Goal: Task Accomplishment & Management: Complete application form

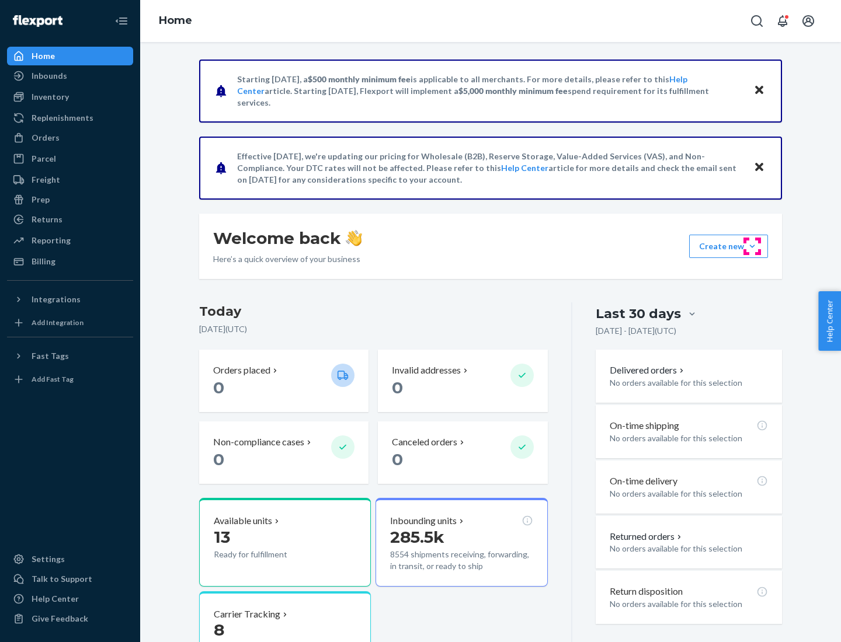
click at [752, 246] on button "Create new Create new inbound Create new order Create new product" at bounding box center [728, 246] width 79 height 23
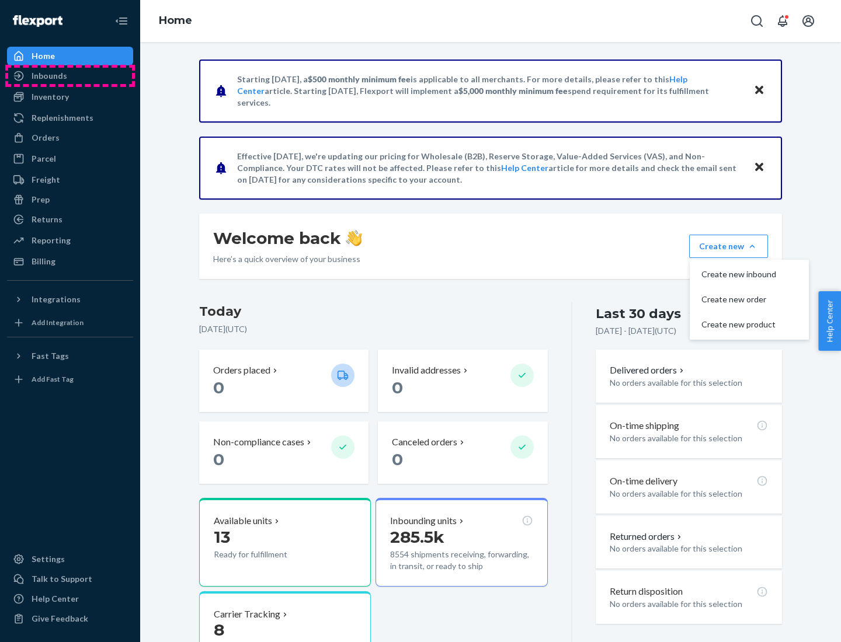
click at [70, 76] on div "Inbounds" at bounding box center [70, 76] width 124 height 16
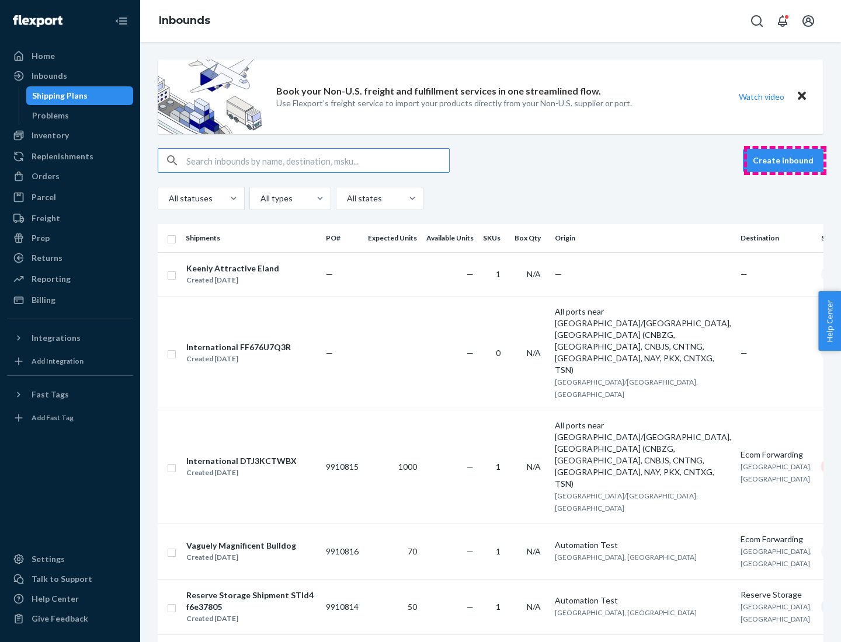
click at [785, 161] on button "Create inbound" at bounding box center [783, 160] width 81 height 23
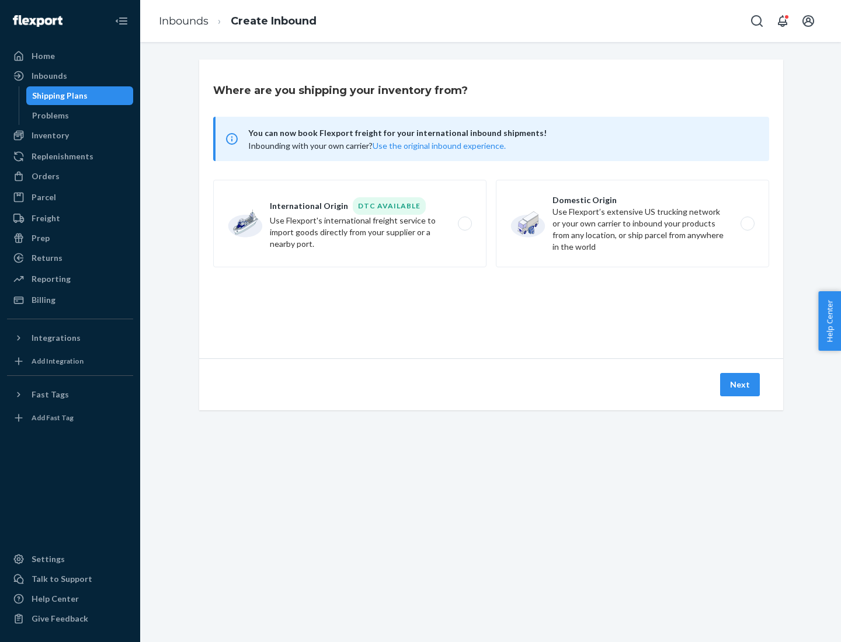
click at [632, 224] on label "Domestic Origin Use Flexport’s extensive US trucking network or your own carrie…" at bounding box center [632, 224] width 273 height 88
click at [747, 224] on input "Domestic Origin Use Flexport’s extensive US trucking network or your own carrie…" at bounding box center [751, 224] width 8 height 8
radio input "true"
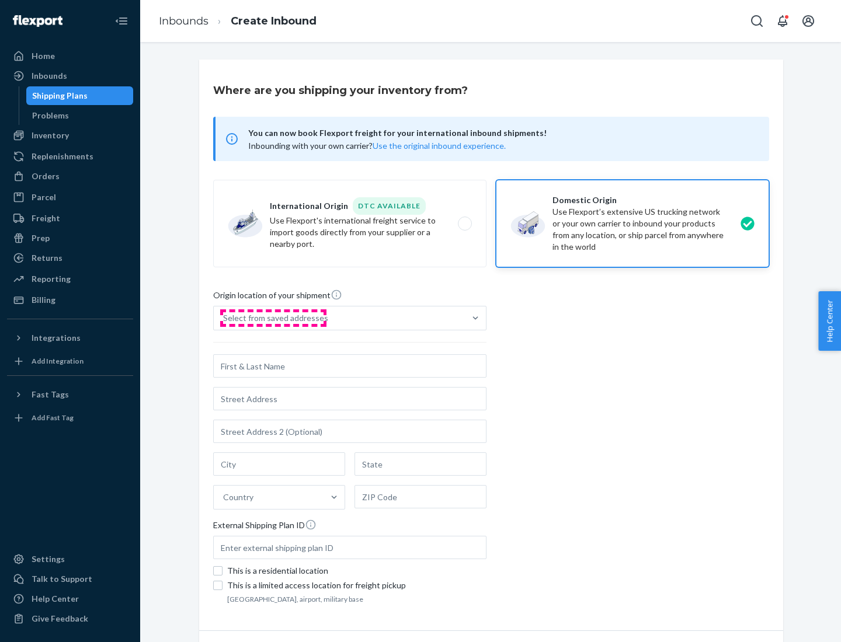
click at [273, 318] on div "Select from saved addresses" at bounding box center [275, 318] width 105 height 12
click at [224, 318] on input "Select from saved addresses" at bounding box center [223, 318] width 1 height 12
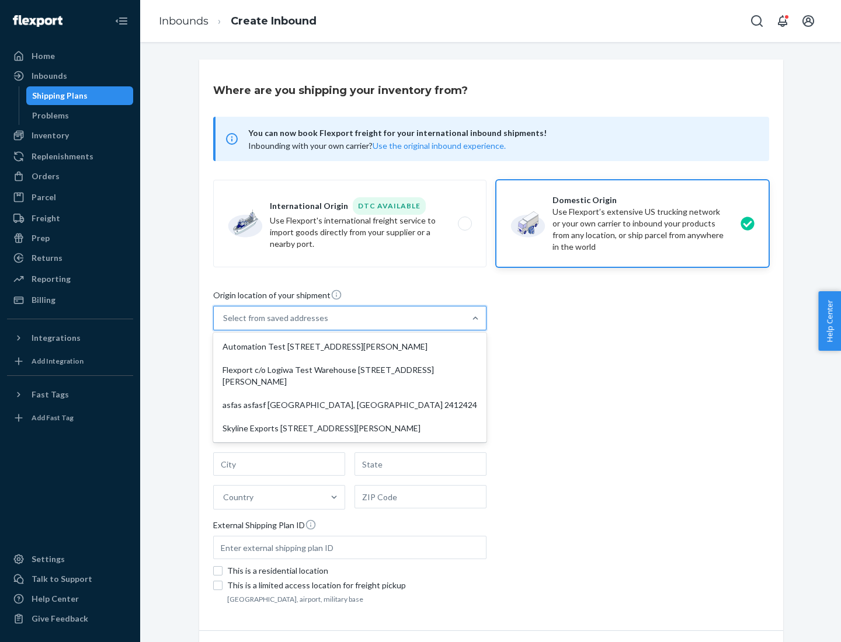
scroll to position [5, 0]
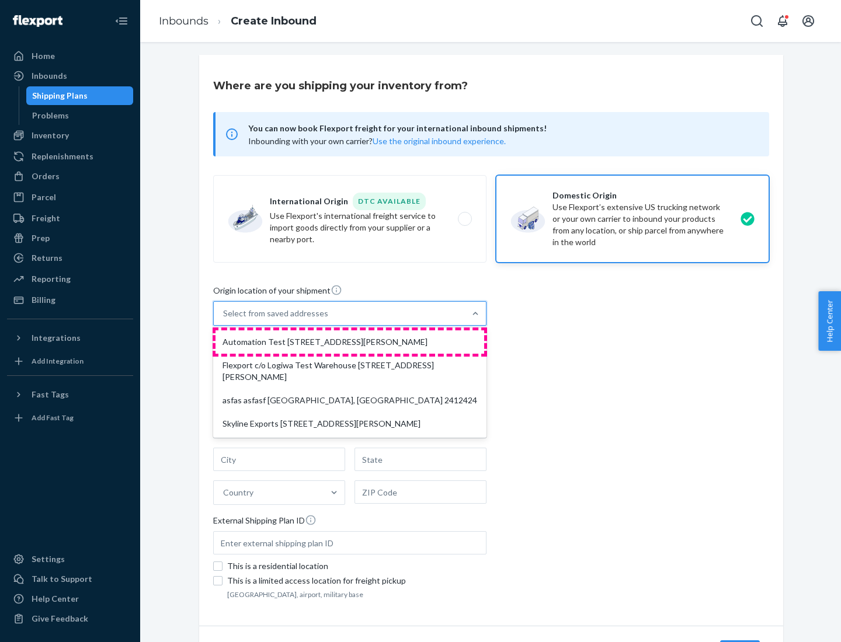
click at [350, 342] on div "Automation Test [STREET_ADDRESS][PERSON_NAME]" at bounding box center [349, 342] width 269 height 23
click at [224, 319] on input "option Automation Test [STREET_ADDRESS][PERSON_NAME] focused, 1 of 4. 4 results…" at bounding box center [223, 314] width 1 height 12
type input "Automation Test"
type input "9th Floor"
type input "[GEOGRAPHIC_DATA]"
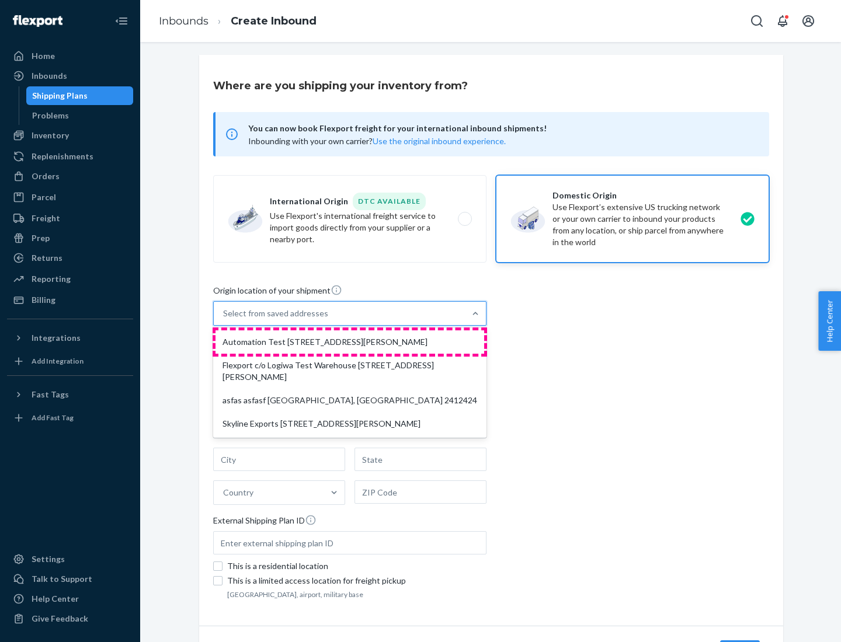
type input "CA"
type input "94104"
type input "[STREET_ADDRESS][PERSON_NAME]"
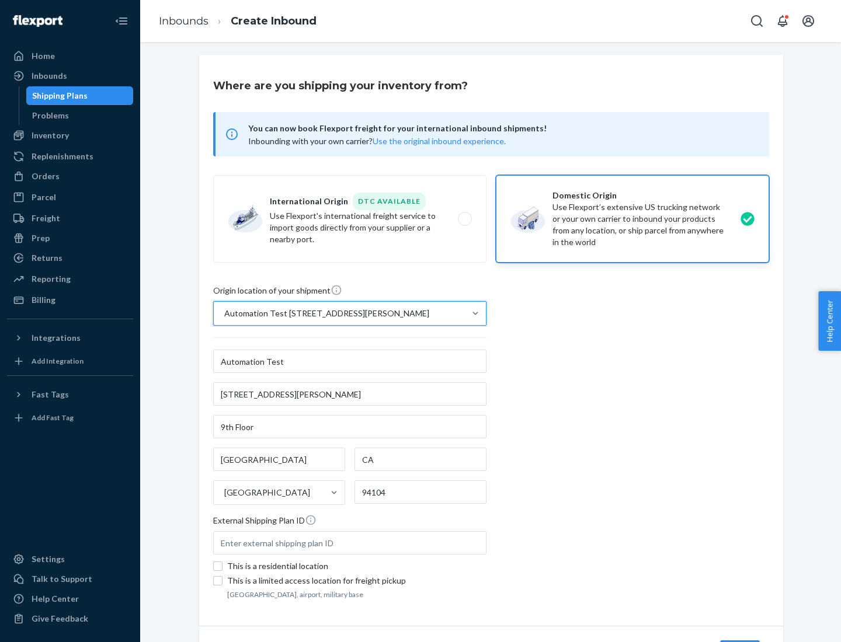
scroll to position [68, 0]
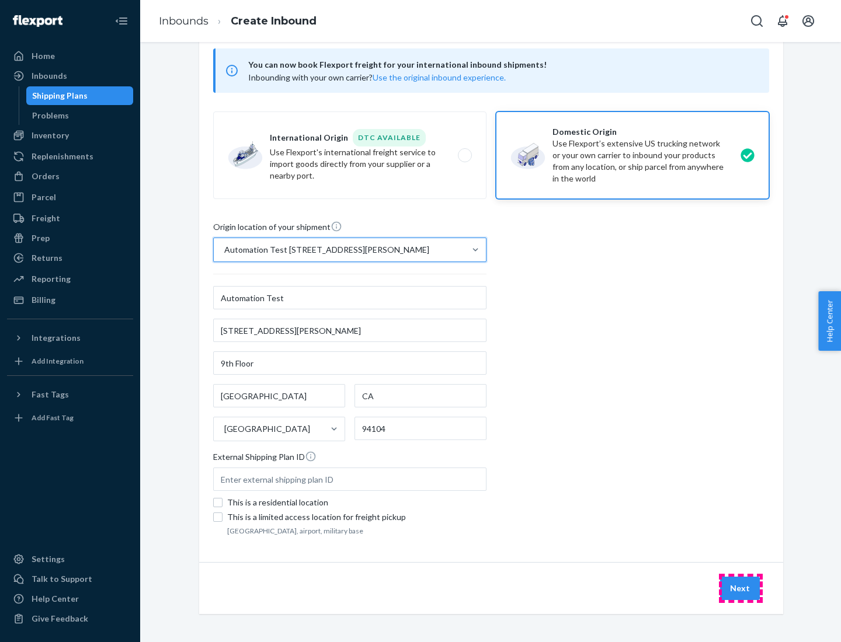
click at [740, 589] on button "Next" at bounding box center [740, 588] width 40 height 23
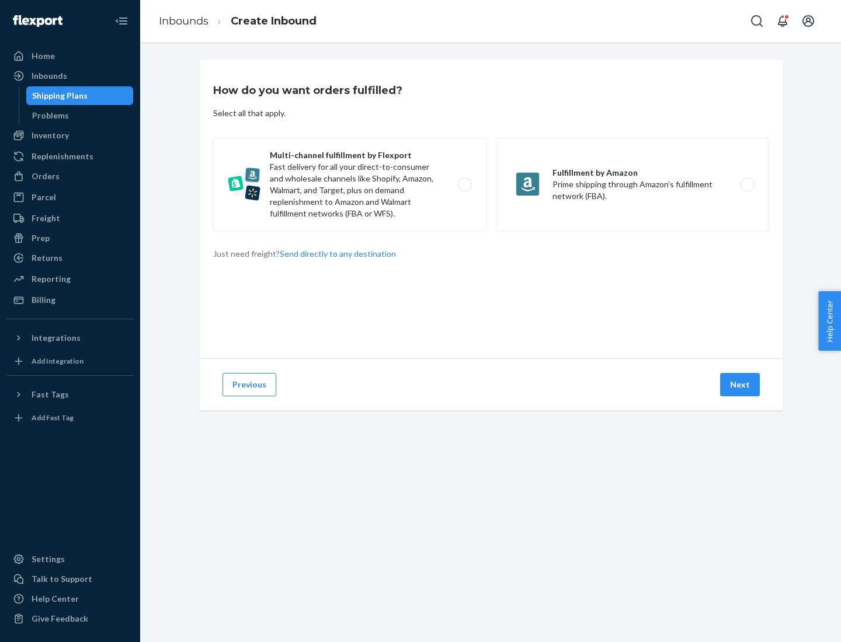
click at [350, 185] on label "Multi-channel fulfillment by Flexport Fast delivery for all your direct-to-cons…" at bounding box center [349, 184] width 273 height 93
click at [464, 185] on input "Multi-channel fulfillment by Flexport Fast delivery for all your direct-to-cons…" at bounding box center [468, 185] width 8 height 8
radio input "true"
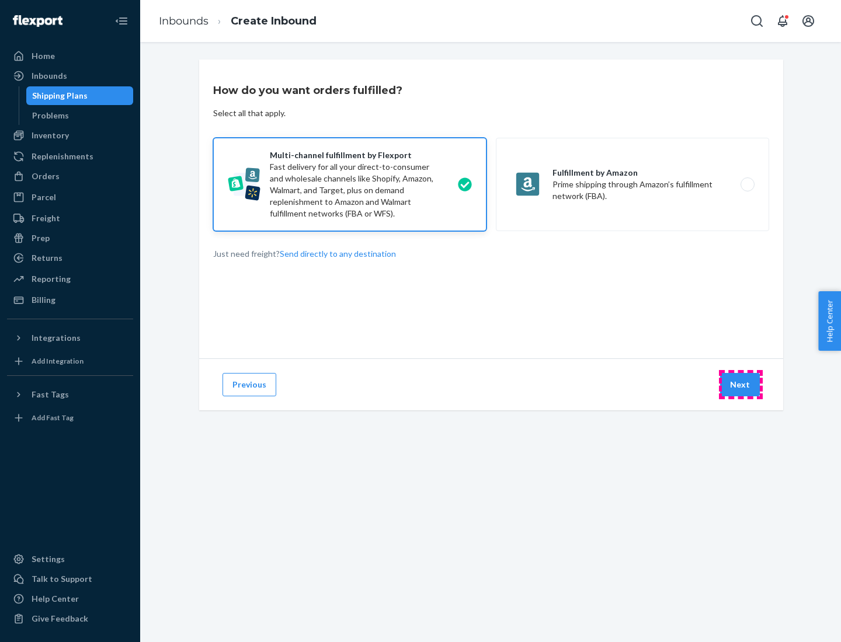
click at [740, 385] on button "Next" at bounding box center [740, 384] width 40 height 23
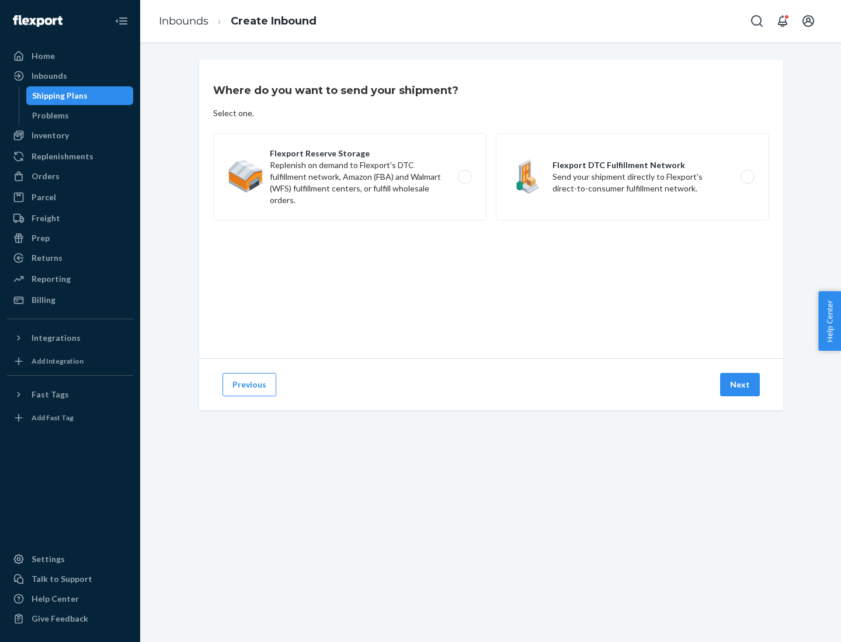
click at [632, 177] on label "Flexport DTC Fulfillment Network Send your shipment directly to Flexport's dire…" at bounding box center [632, 177] width 273 height 88
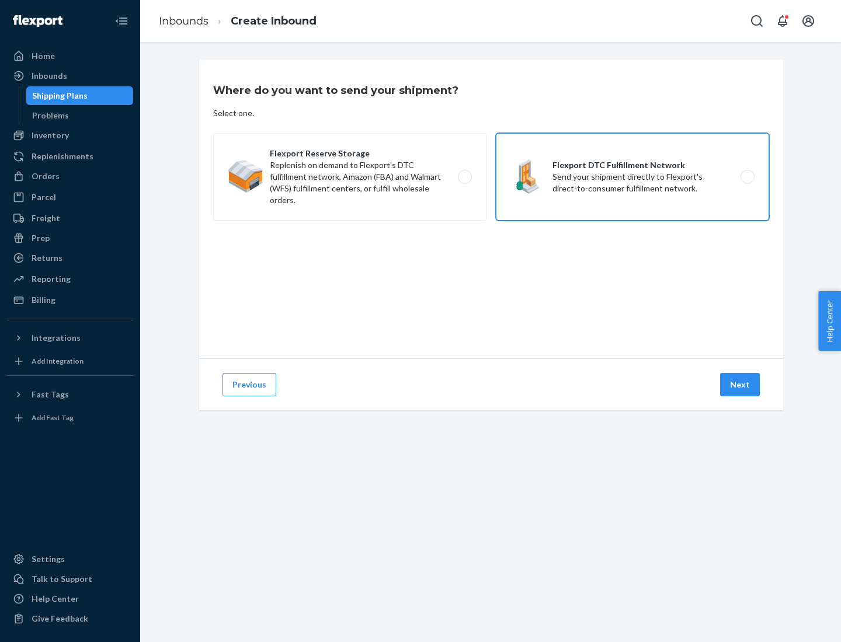
click at [747, 177] on input "Flexport DTC Fulfillment Network Send your shipment directly to Flexport's dire…" at bounding box center [751, 177] width 8 height 8
radio input "true"
click at [740, 385] on button "Next" at bounding box center [740, 384] width 40 height 23
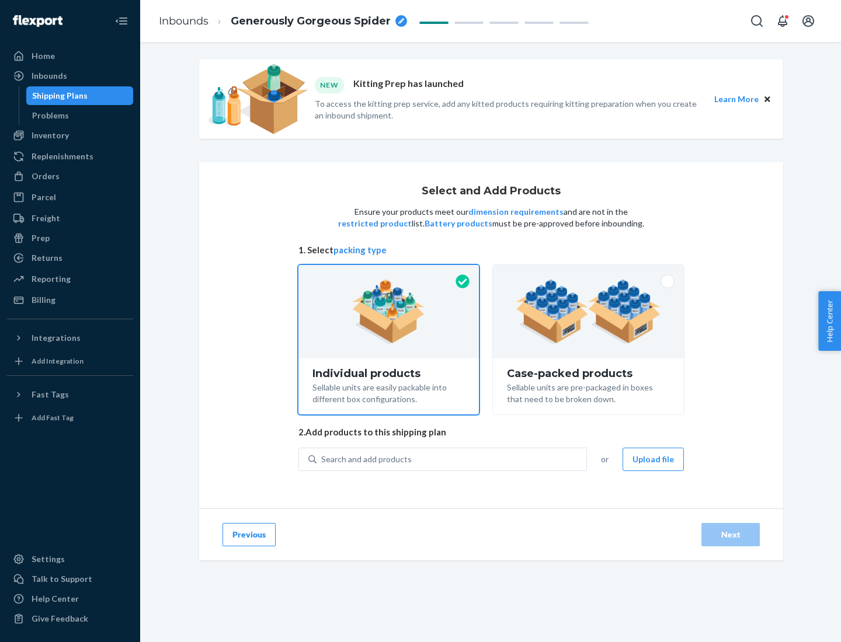
click at [589, 312] on img at bounding box center [588, 312] width 145 height 64
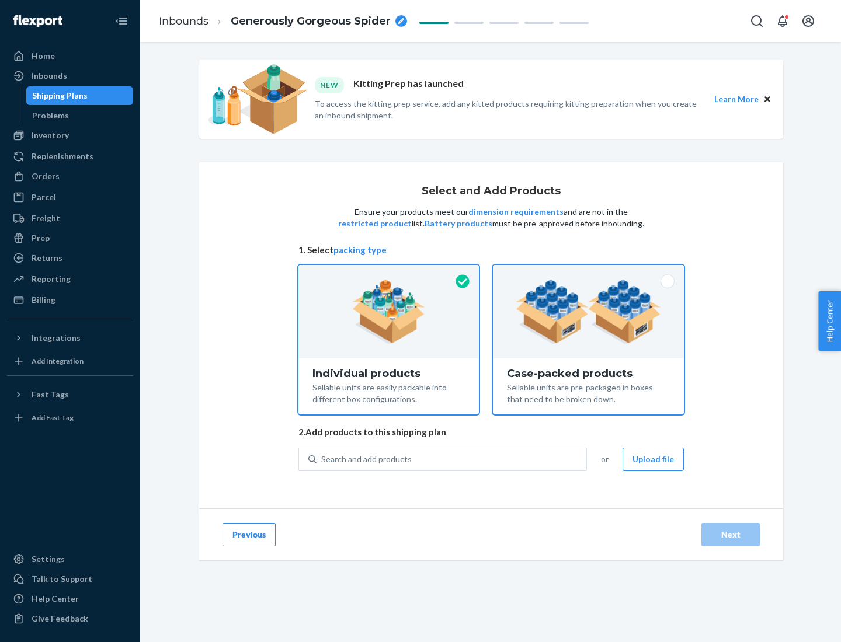
click at [589, 273] on input "Case-packed products Sellable units are pre-packaged in boxes that need to be b…" at bounding box center [589, 269] width 8 height 8
radio input "true"
radio input "false"
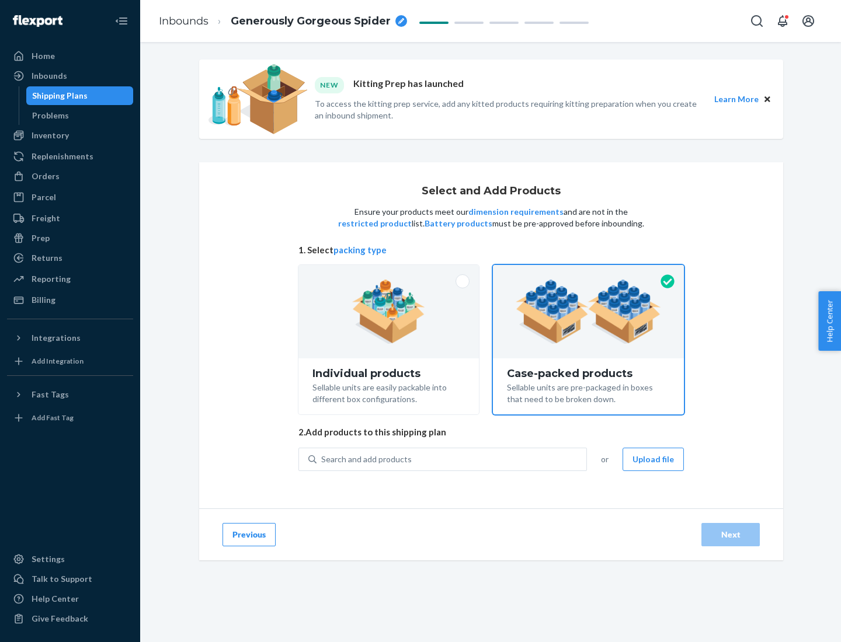
click at [452, 459] on div "Search and add products" at bounding box center [452, 459] width 270 height 21
click at [322, 459] on input "Search and add products" at bounding box center [321, 460] width 1 height 12
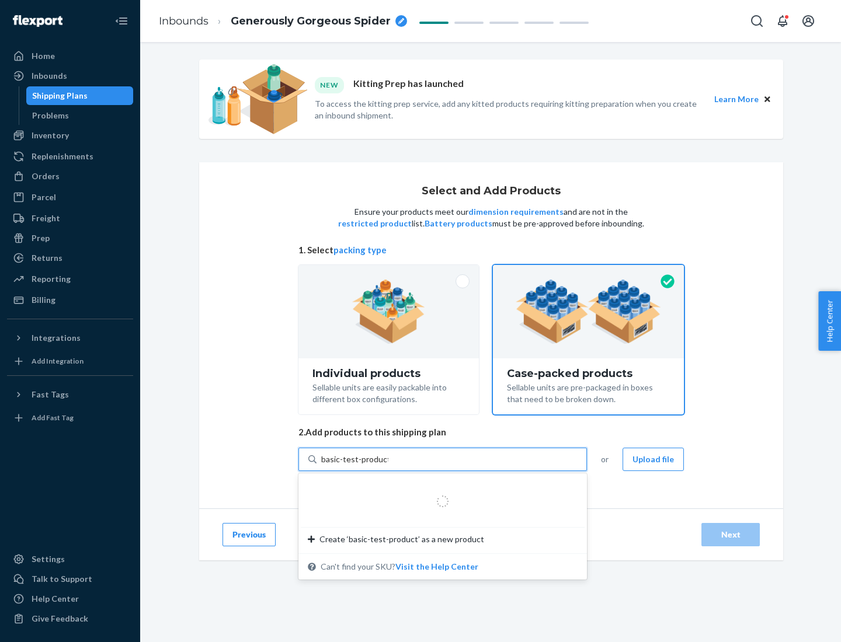
type input "basic-test-product-1"
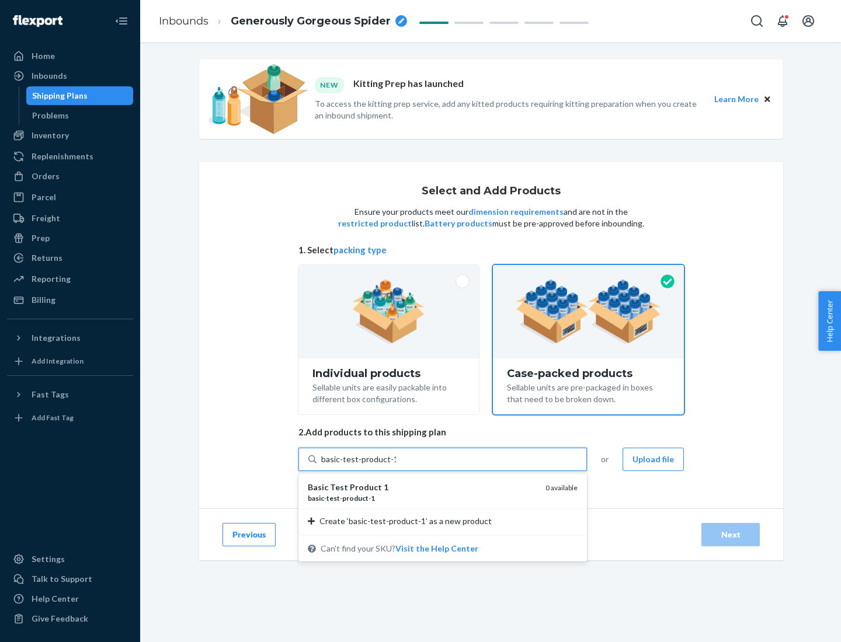
click at [422, 498] on div "basic - test - product - 1" at bounding box center [422, 498] width 228 height 10
click at [396, 465] on input "basic-test-product-1" at bounding box center [358, 460] width 75 height 12
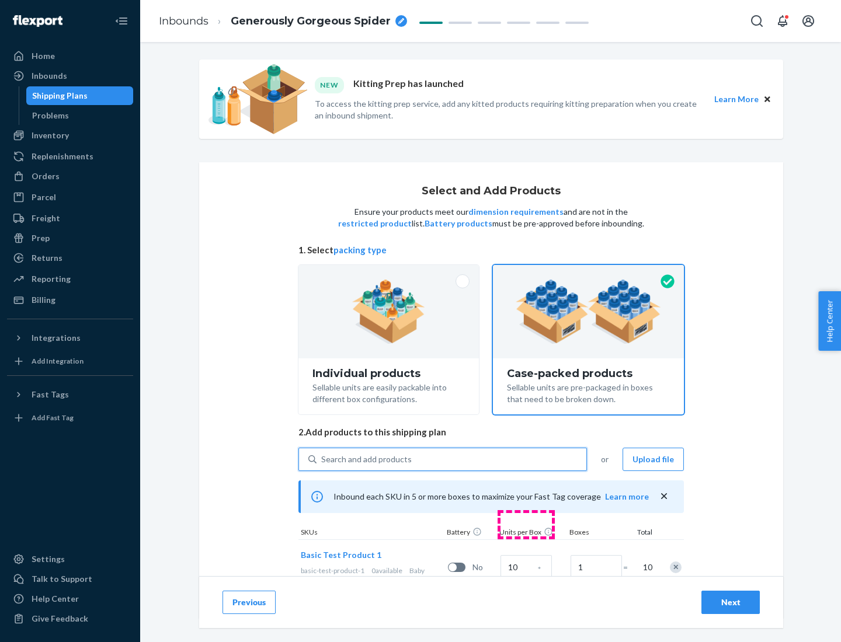
scroll to position [42, 0]
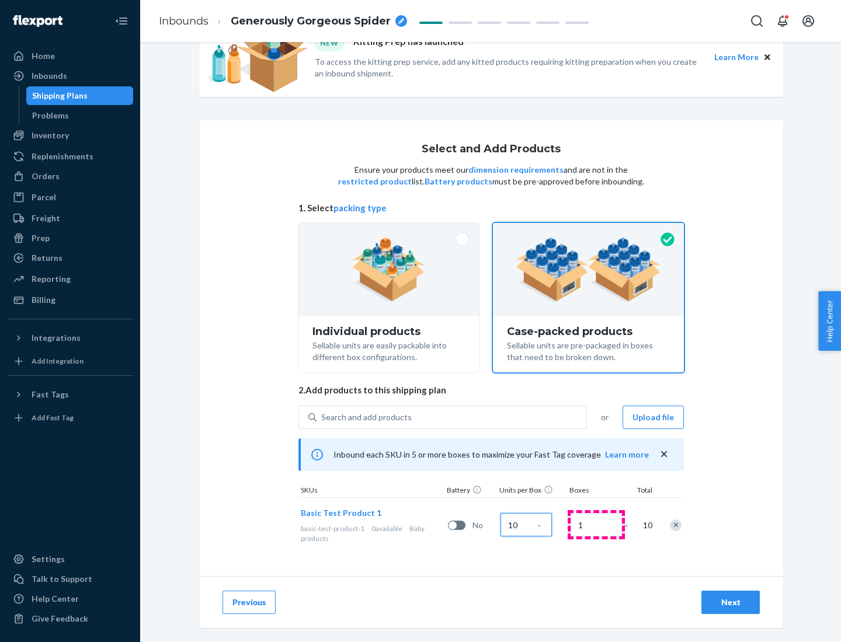
type input "10"
type input "7"
click at [731, 603] on div "Next" at bounding box center [730, 603] width 39 height 12
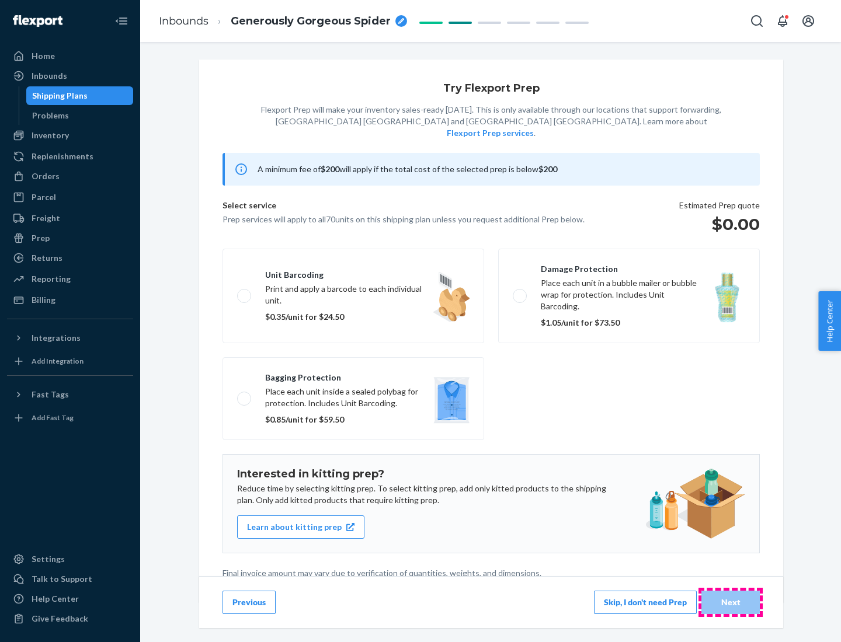
scroll to position [3, 0]
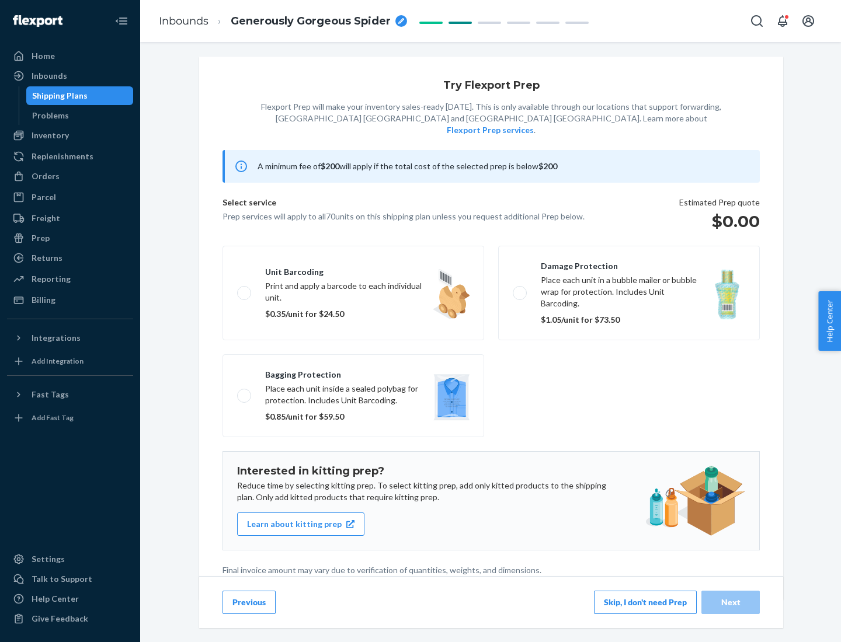
click at [353, 372] on label "Bagging protection Place each unit inside a sealed polybag for protection. Incl…" at bounding box center [353, 395] width 262 height 83
click at [245, 392] on input "Bagging protection Place each unit inside a sealed polybag for protection. Incl…" at bounding box center [241, 396] width 8 height 8
checkbox input "true"
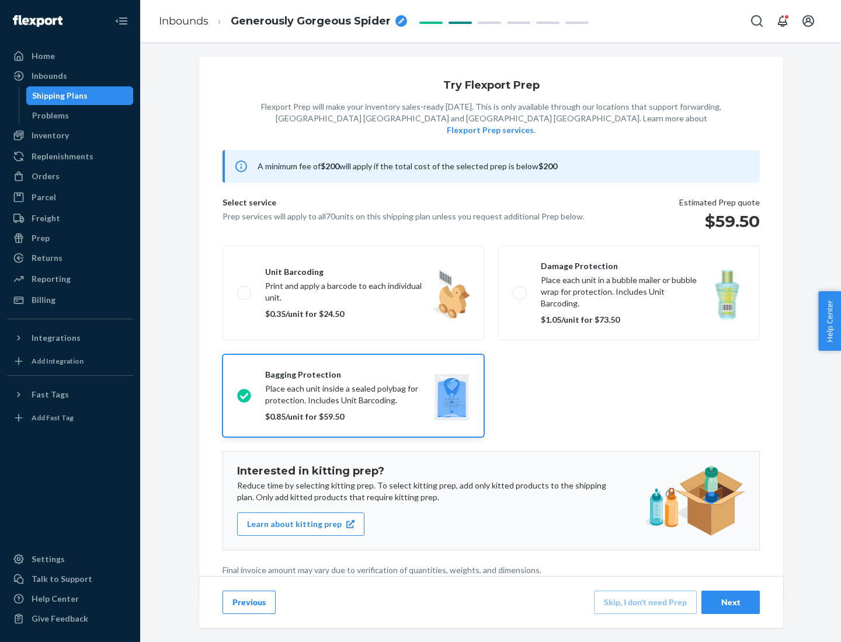
click at [731, 602] on div "Next" at bounding box center [730, 603] width 39 height 12
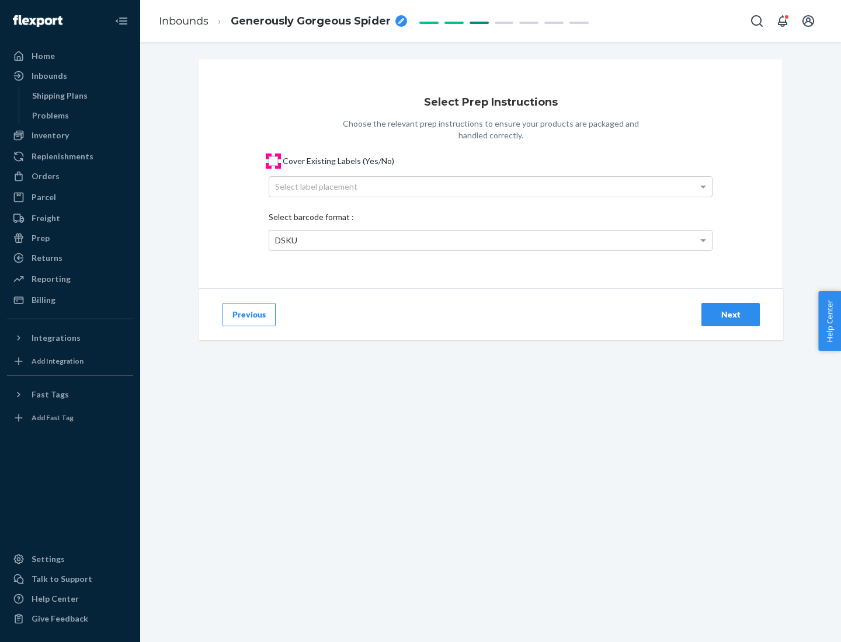
click at [273, 161] on input "Cover Existing Labels (Yes/No)" at bounding box center [273, 161] width 9 height 9
checkbox input "true"
click at [491, 186] on div "Select label placement" at bounding box center [490, 187] width 443 height 20
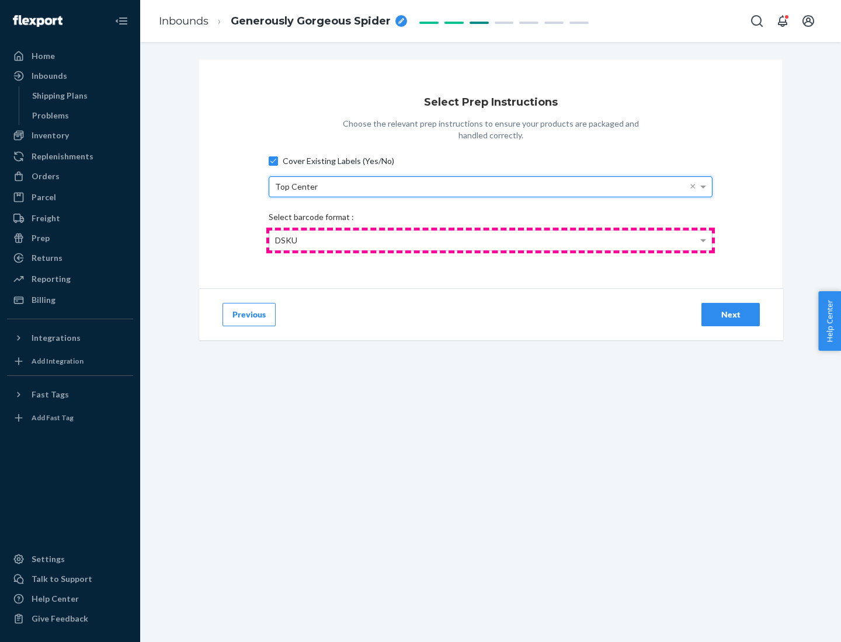
click at [491, 240] on div "DSKU" at bounding box center [490, 241] width 443 height 20
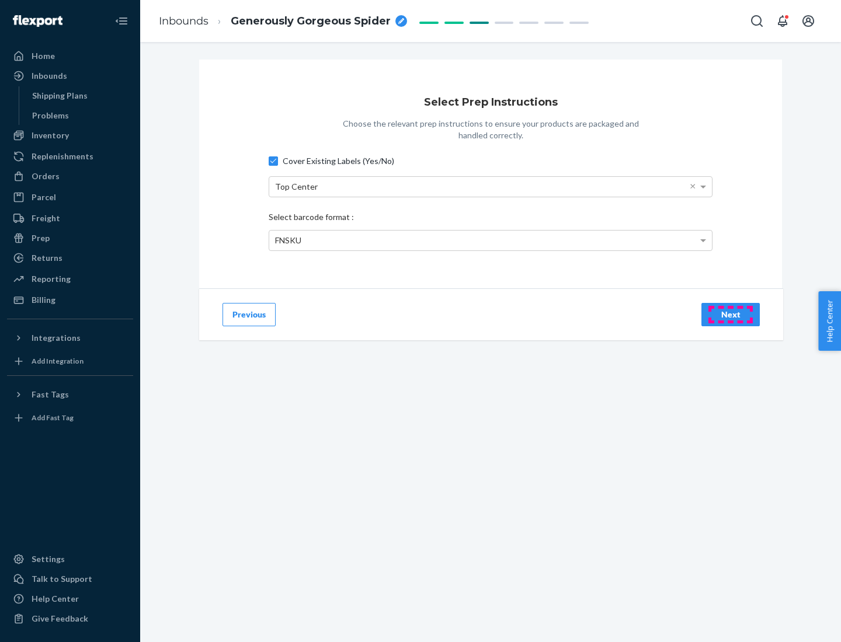
click at [731, 314] on div "Next" at bounding box center [730, 315] width 39 height 12
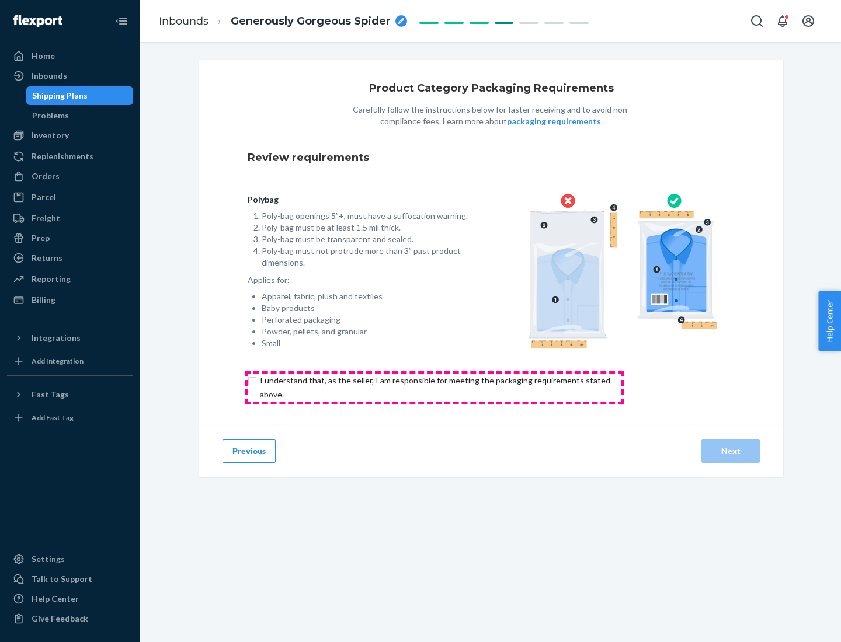
click at [434, 387] on input "checkbox" at bounding box center [442, 388] width 388 height 28
checkbox input "true"
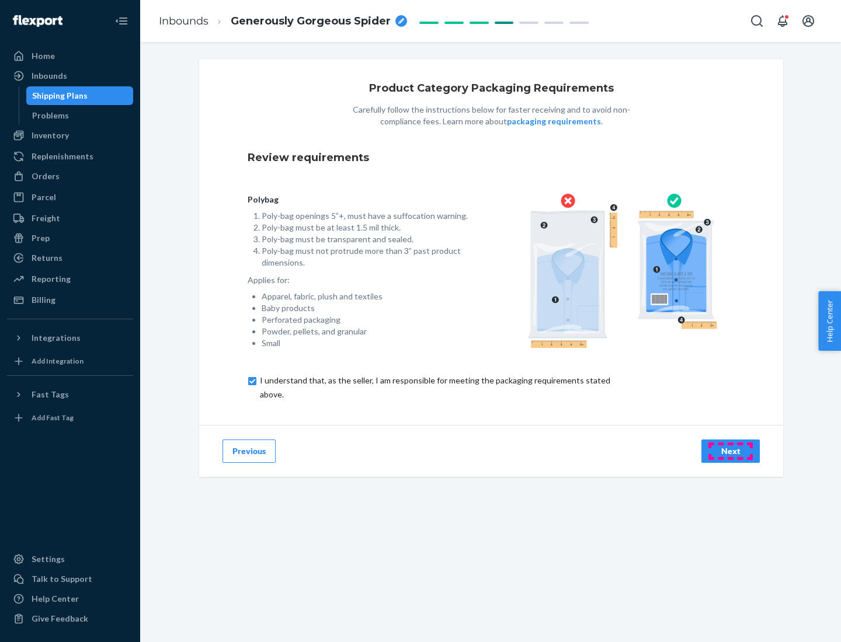
click at [731, 451] on div "Next" at bounding box center [730, 452] width 39 height 12
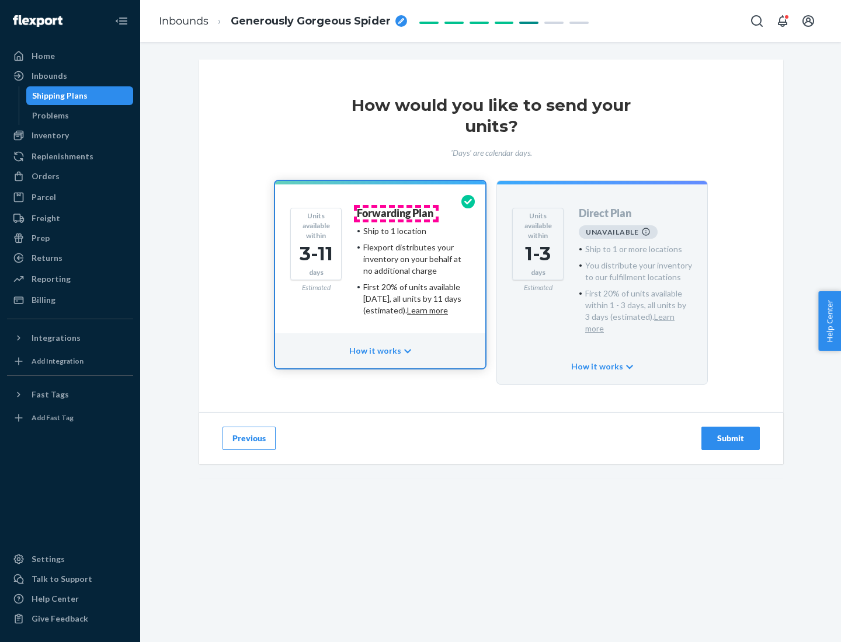
click at [396, 213] on h4 "Forwarding Plan" at bounding box center [395, 214] width 77 height 12
click at [731, 433] on div "Submit" at bounding box center [730, 439] width 39 height 12
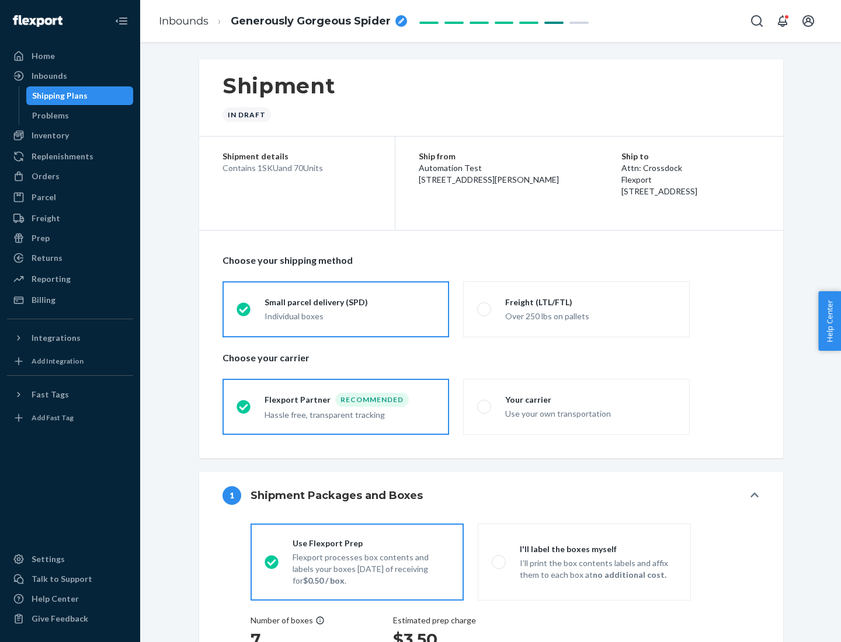
radio input "true"
radio input "false"
radio input "true"
radio input "false"
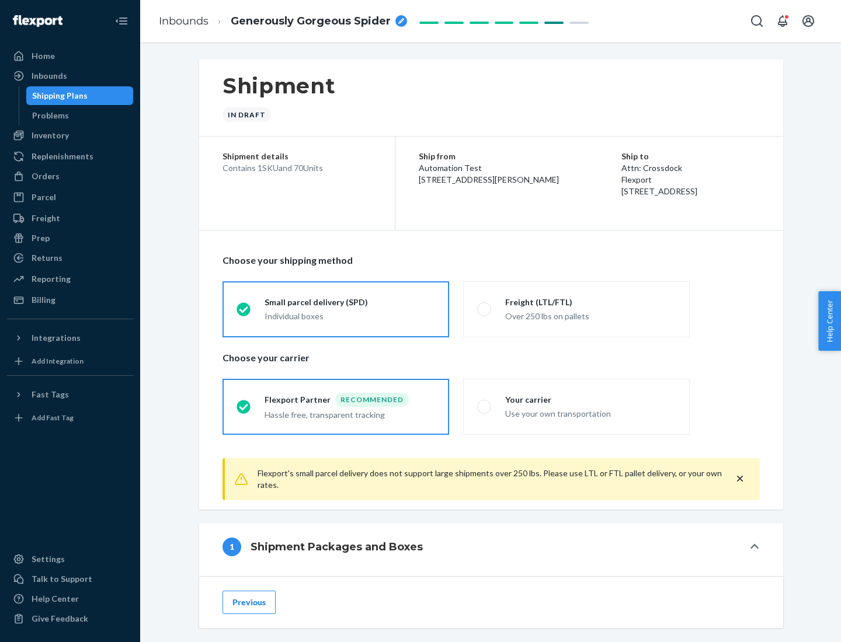
click at [576, 309] on div "Over 250 lbs on pallets" at bounding box center [590, 315] width 171 height 14
click at [485, 309] on input "Freight (LTL/FTL) Over 250 lbs on pallets" at bounding box center [481, 309] width 8 height 8
radio input "true"
radio input "false"
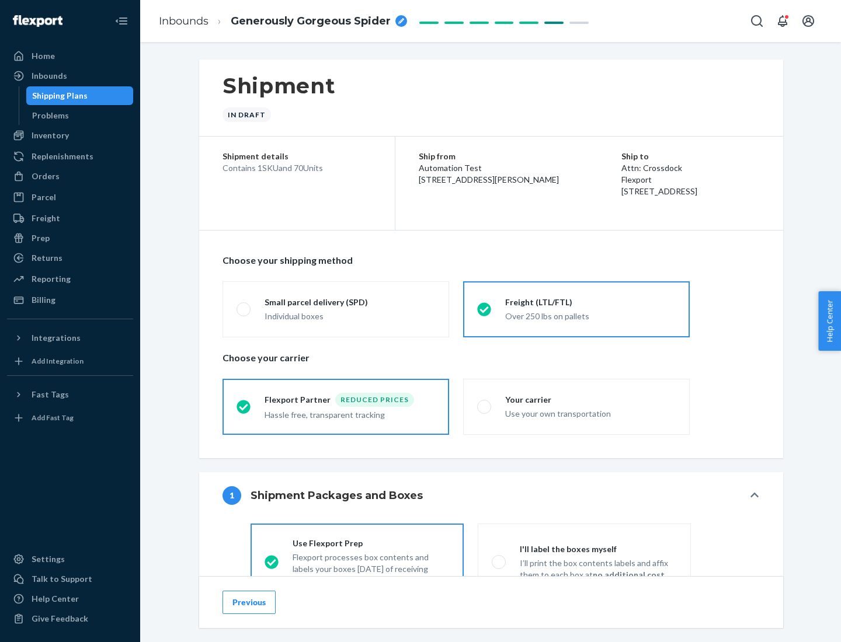
scroll to position [65, 0]
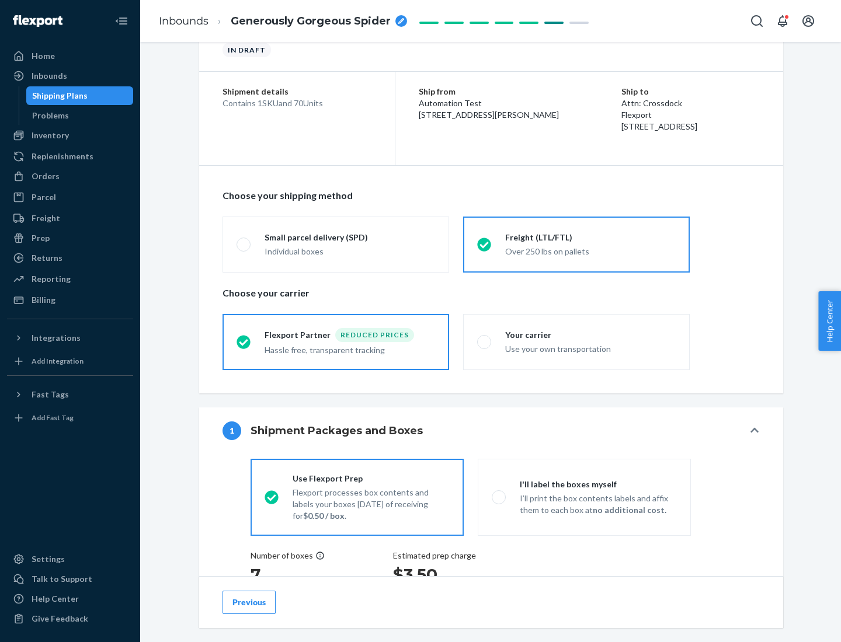
click at [336, 342] on div "Hassle free, transparent tracking" at bounding box center [350, 349] width 171 height 14
click at [244, 342] on input "Flexport Partner Reduced prices Hassle free, transparent tracking" at bounding box center [241, 342] width 8 height 8
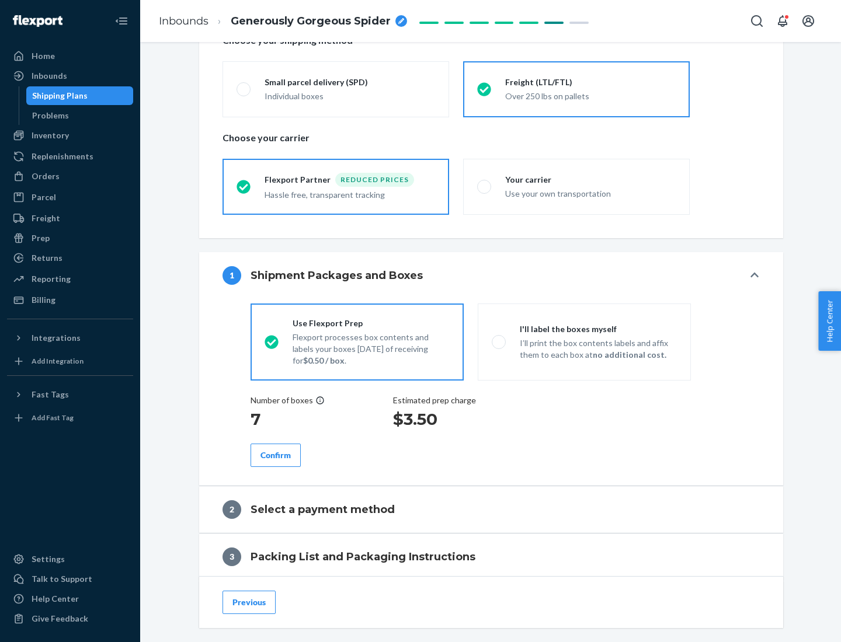
click at [584, 342] on p "I’ll print the box contents labels and affix them to each box at no additional …" at bounding box center [598, 349] width 157 height 23
click at [499, 342] on input "I'll label the boxes myself I’ll print the box contents labels and affix them t…" at bounding box center [496, 342] width 8 height 8
radio input "true"
radio input "false"
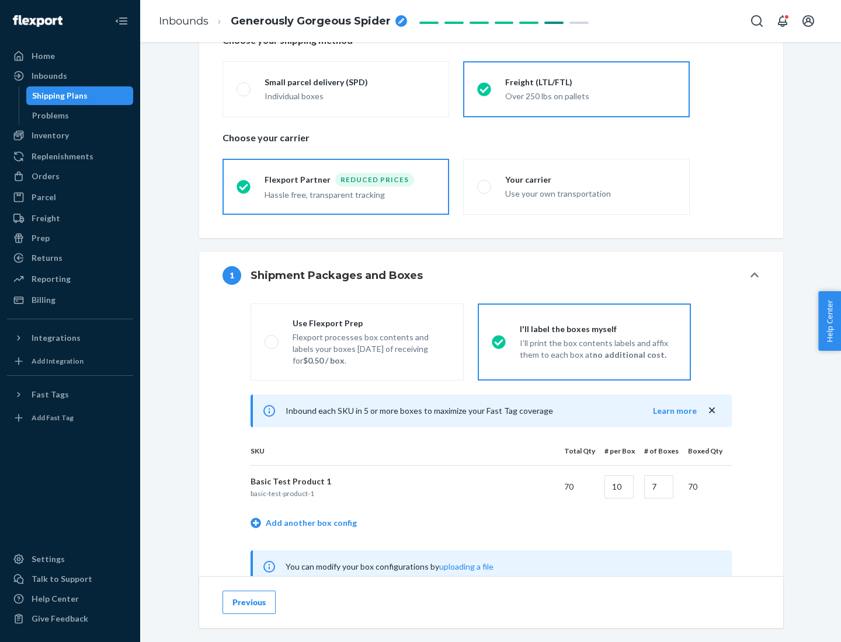
scroll to position [365, 0]
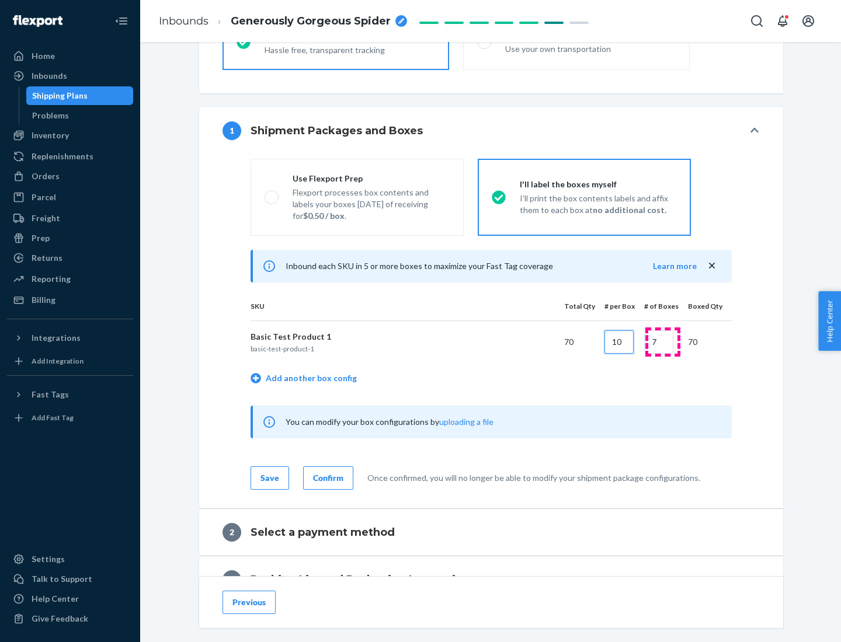
type input "10"
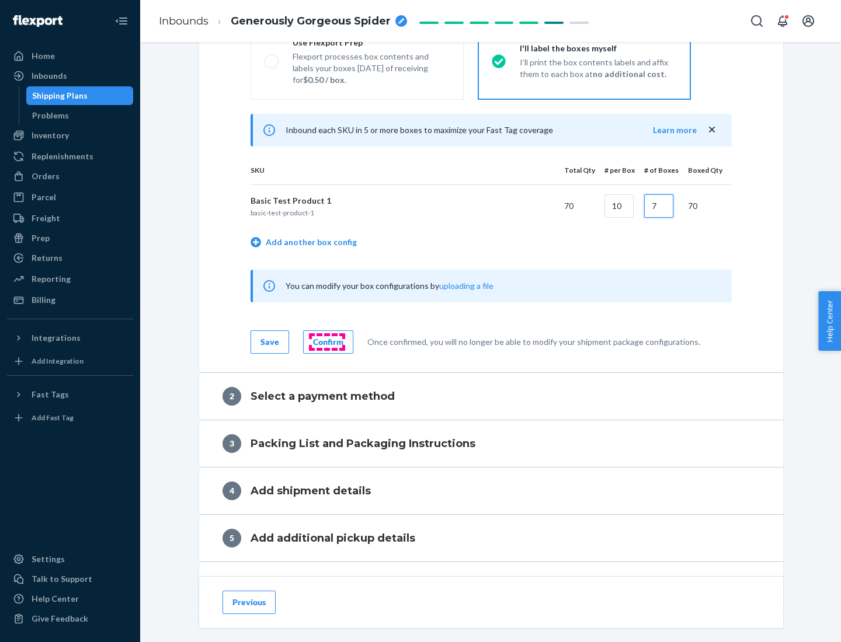
type input "7"
click at [326, 342] on div "Confirm" at bounding box center [328, 342] width 30 height 12
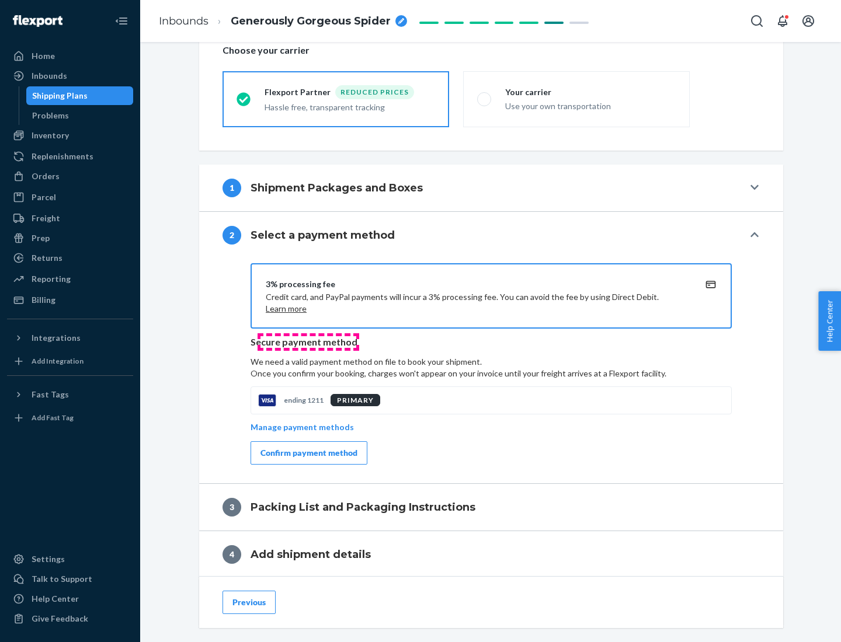
scroll to position [419, 0]
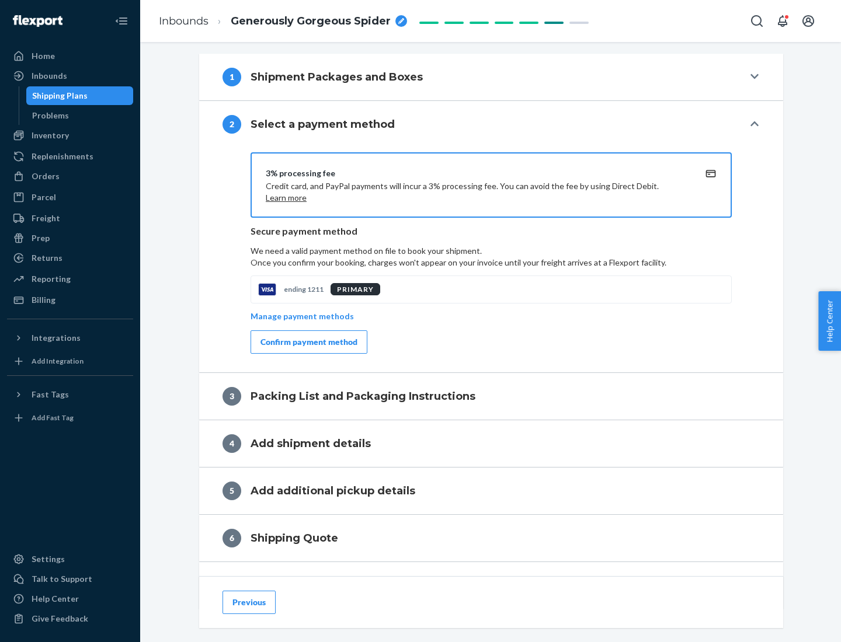
click at [308, 342] on div "Confirm payment method" at bounding box center [308, 342] width 97 height 12
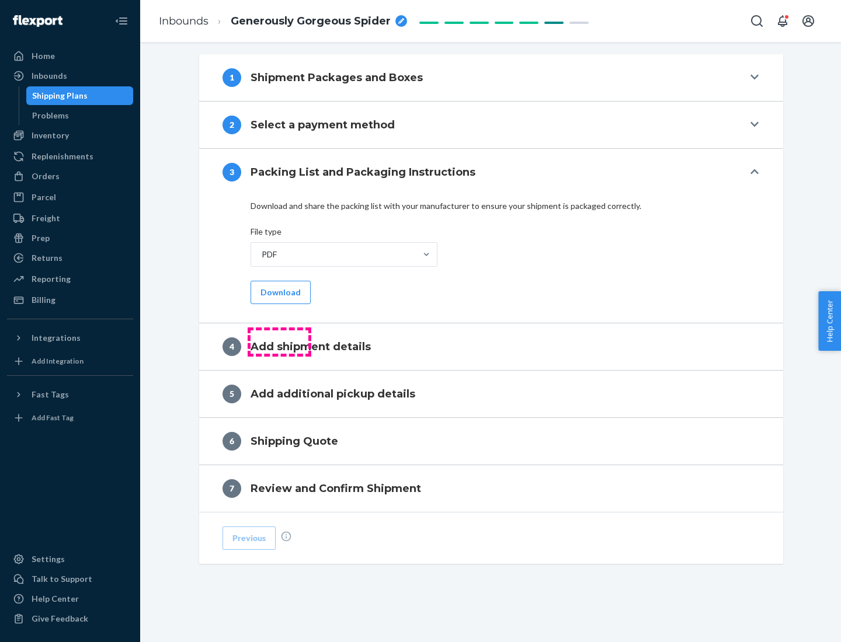
scroll to position [368, 0]
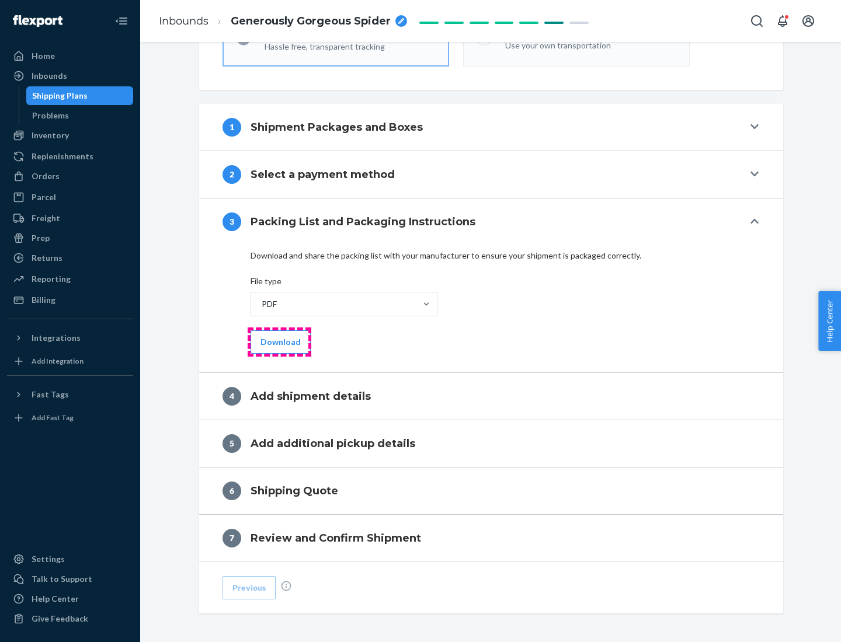
click at [279, 342] on button "Download" at bounding box center [281, 342] width 60 height 23
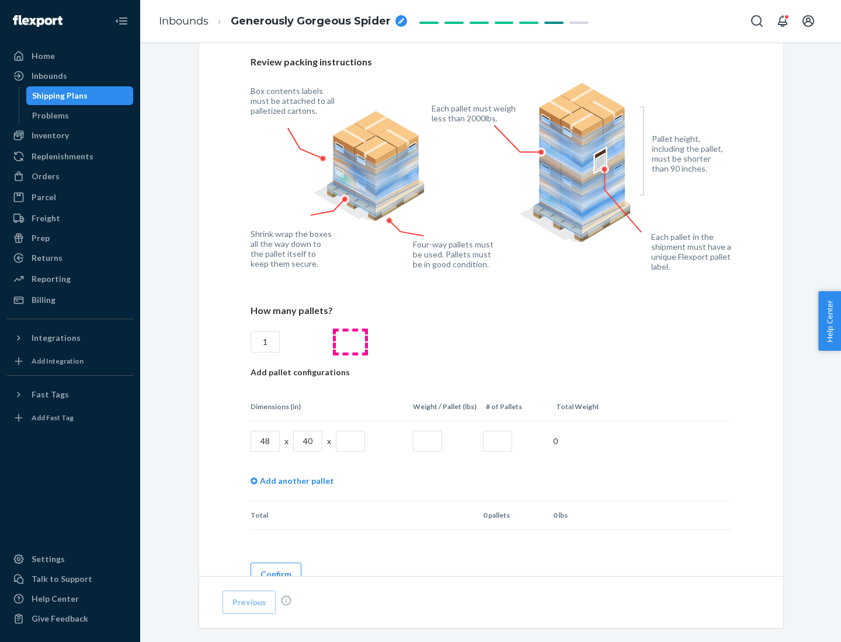
scroll to position [801, 0]
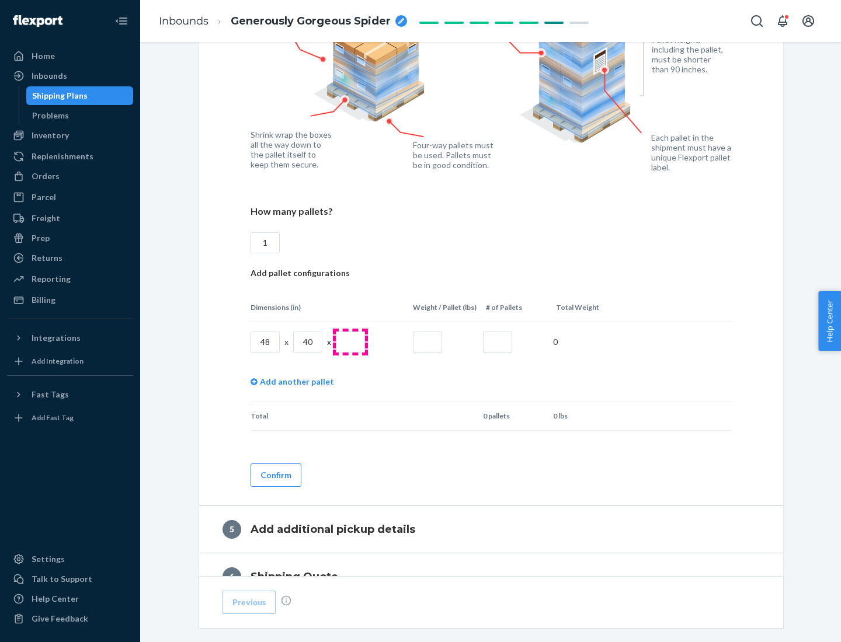
type input "1"
type input "40"
type input "200"
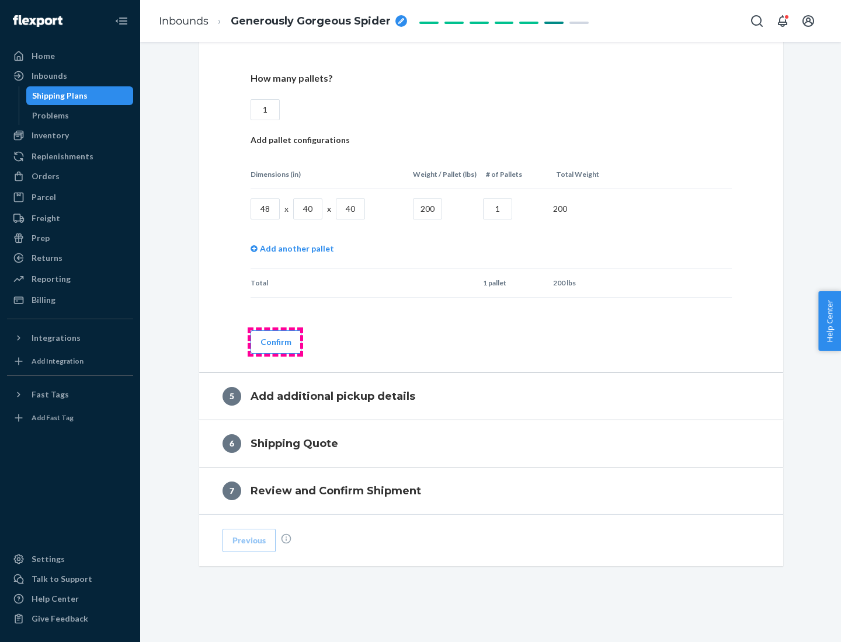
type input "1"
click at [275, 342] on button "Confirm" at bounding box center [276, 342] width 51 height 23
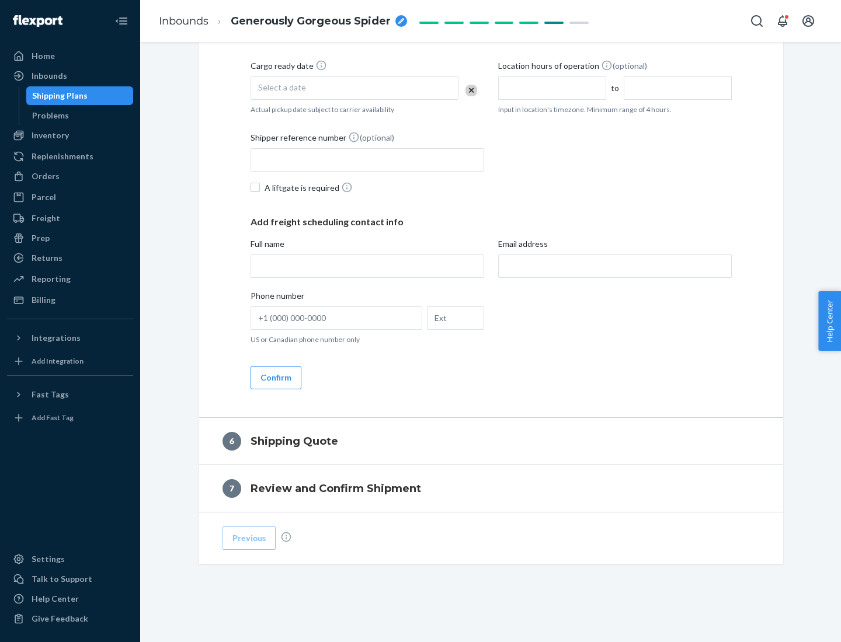
scroll to position [399, 0]
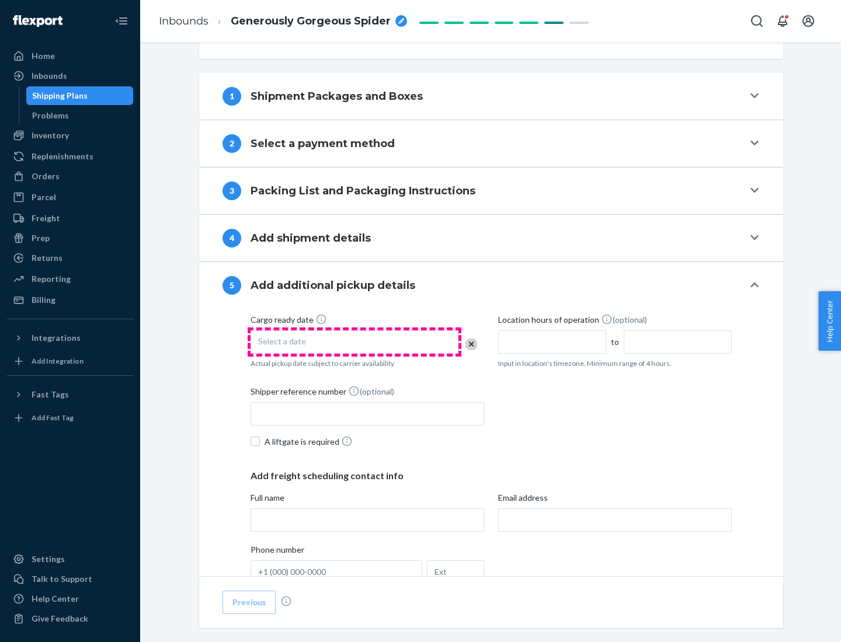
click at [354, 342] on div "Select a date" at bounding box center [355, 342] width 208 height 23
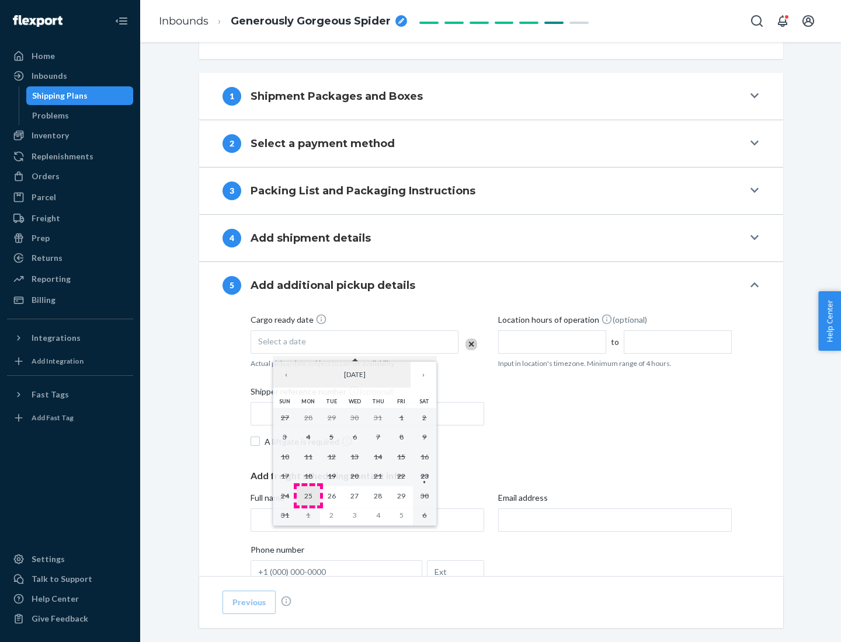
click at [308, 496] on abbr "25" at bounding box center [308, 496] width 8 height 9
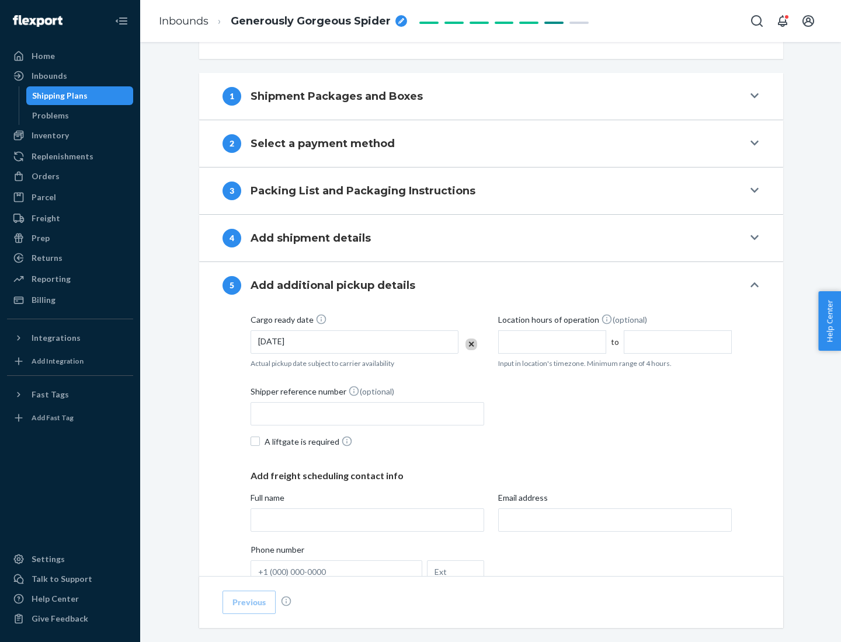
scroll to position [578, 0]
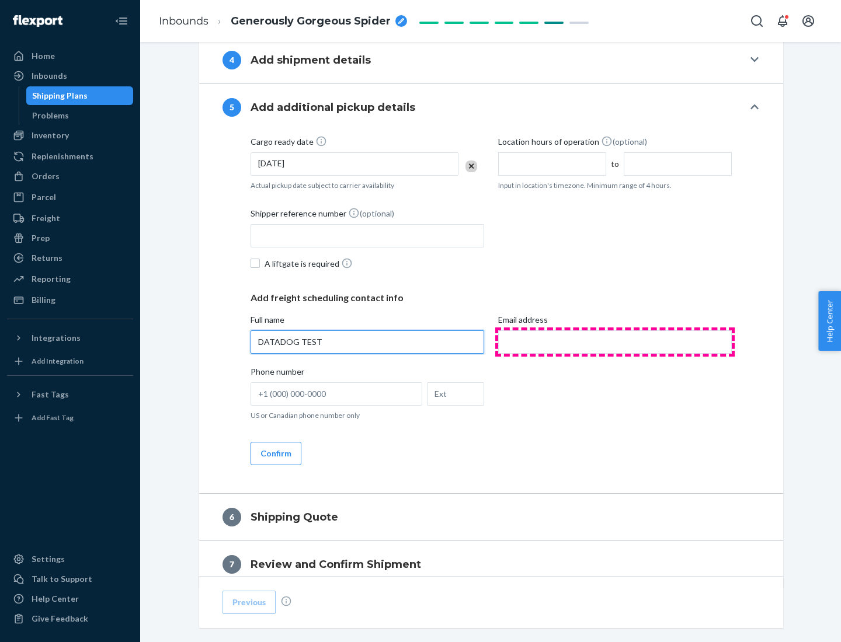
type input "DATADOG TEST"
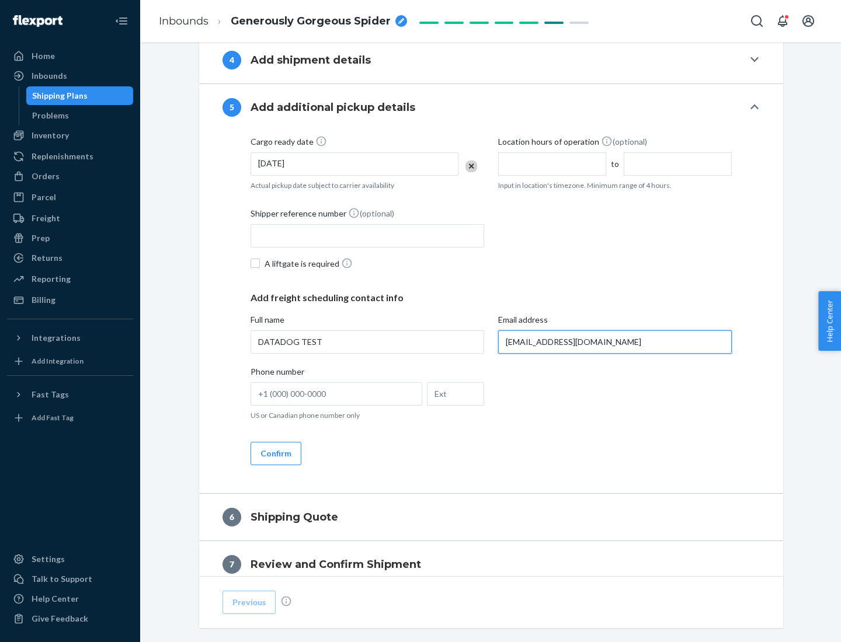
scroll to position [630, 0]
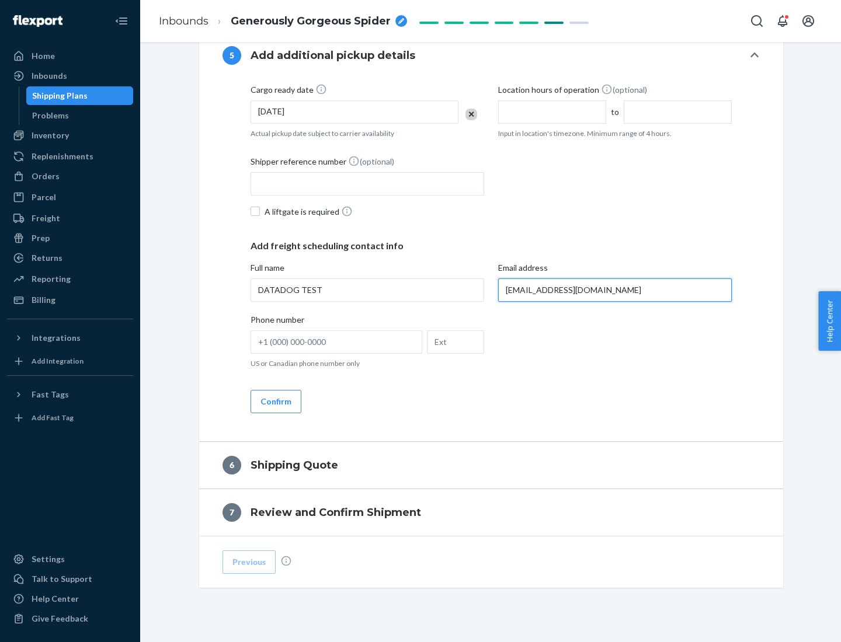
type input "[EMAIL_ADDRESS][DOMAIN_NAME]"
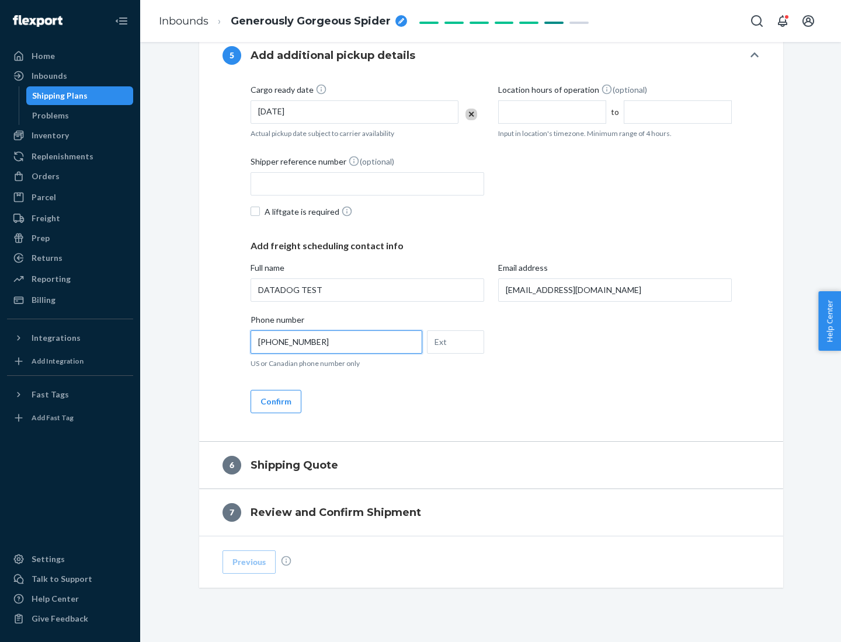
scroll to position [653, 0]
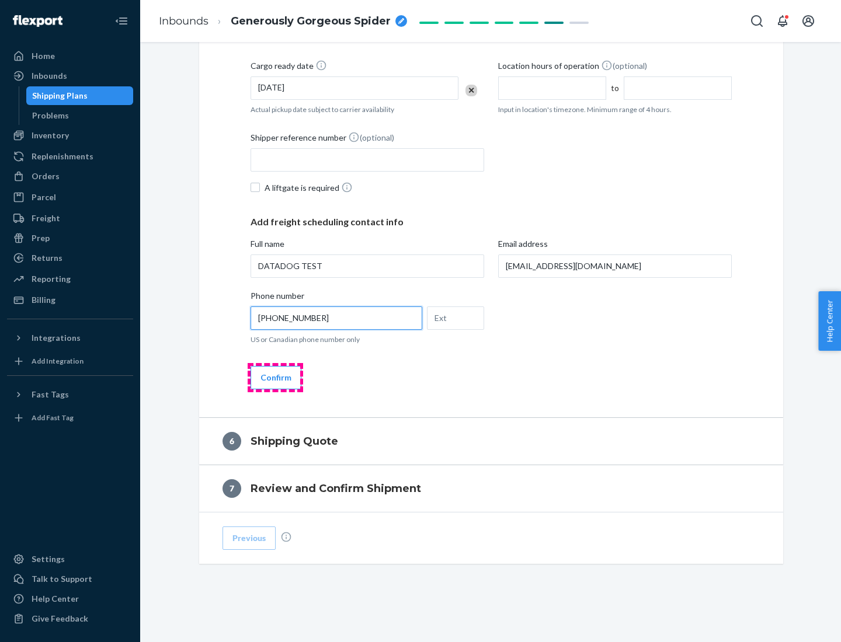
type input "[PHONE_NUMBER]"
click at [275, 377] on button "Confirm" at bounding box center [276, 377] width 51 height 23
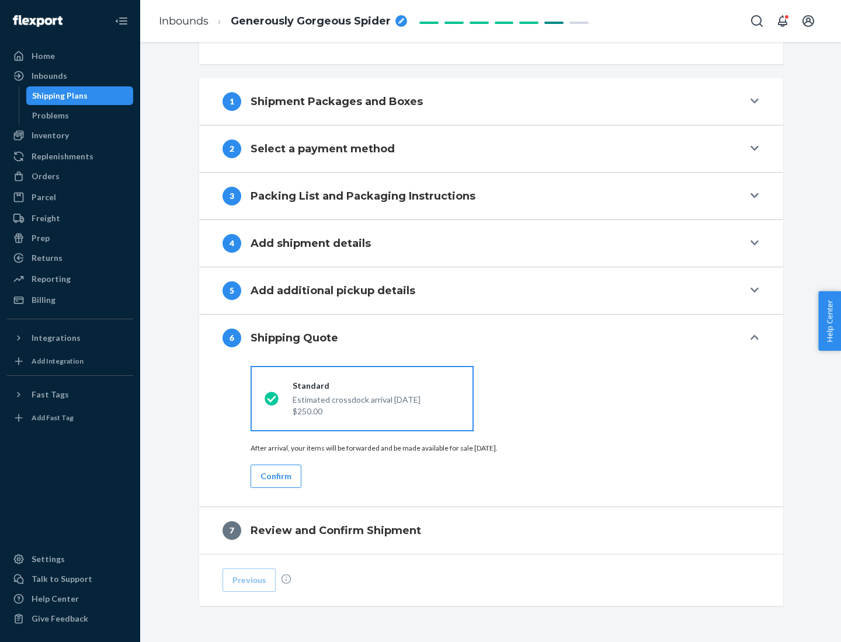
scroll to position [436, 0]
